Goal: Find specific page/section: Find specific page/section

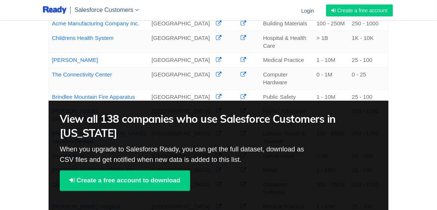
scroll to position [299, 0]
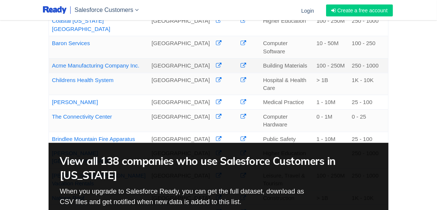
click at [75, 62] on link "Acme Manufacturing Company Inc." at bounding box center [95, 65] width 87 height 6
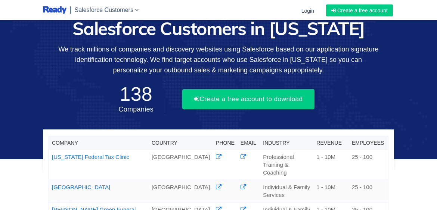
scroll to position [299, 0]
